Goal: Information Seeking & Learning: Learn about a topic

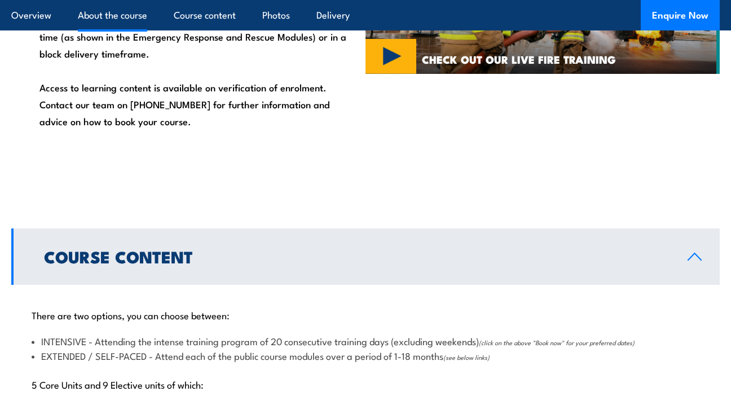
scroll to position [933, 0]
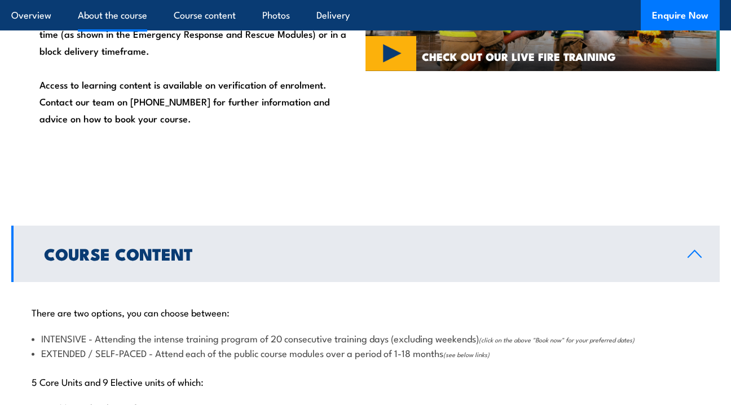
click at [503, 263] on link "Course Content" at bounding box center [365, 254] width 709 height 56
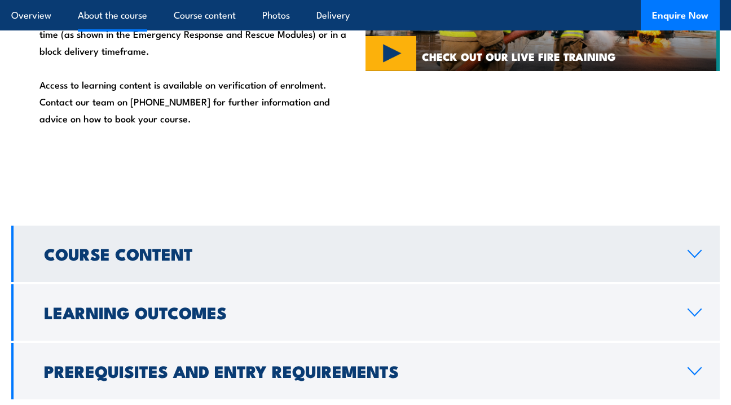
click at [503, 263] on link "Course Content" at bounding box center [365, 254] width 709 height 56
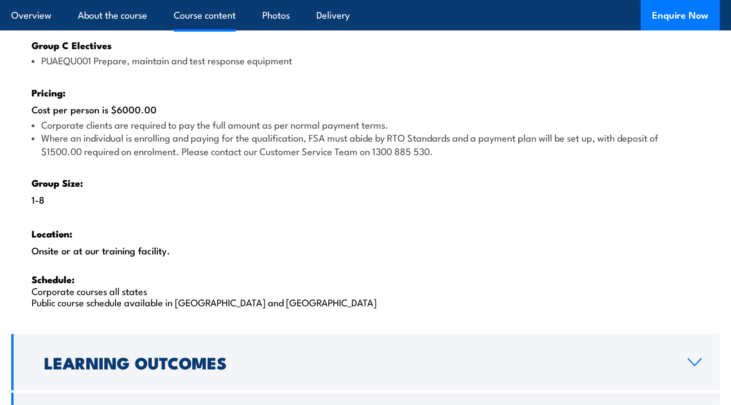
scroll to position [1688, 0]
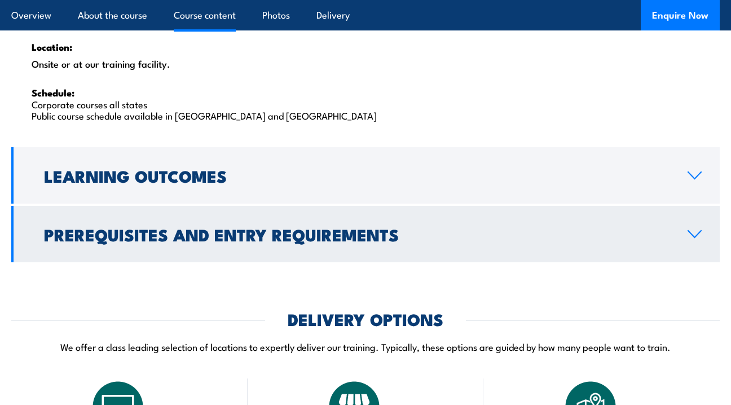
click at [220, 236] on h2 "Prerequisites and Entry Requirements" at bounding box center [357, 234] width 626 height 15
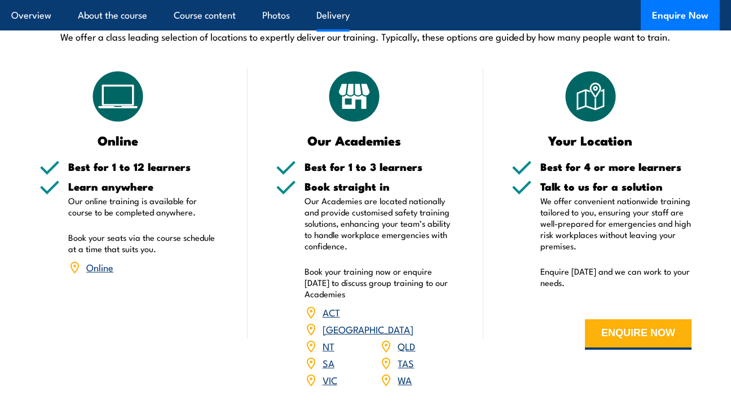
scroll to position [1734, 0]
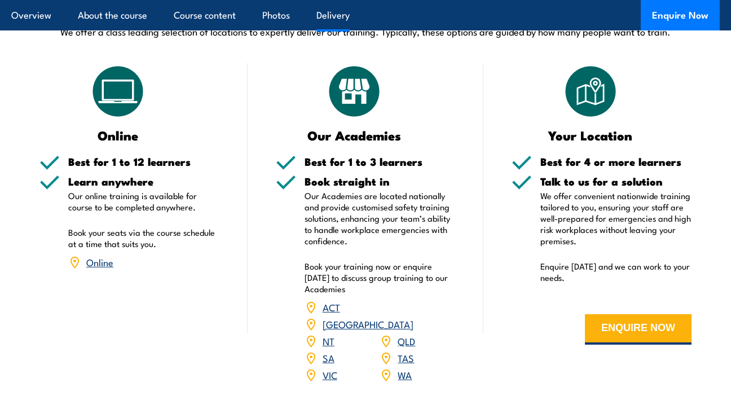
click at [407, 334] on link "QLD" at bounding box center [406, 341] width 17 height 14
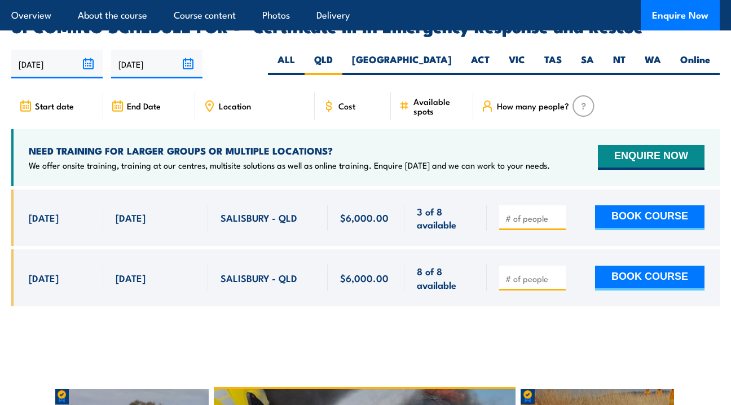
scroll to position [2618, 0]
